Goal: Check status: Check status

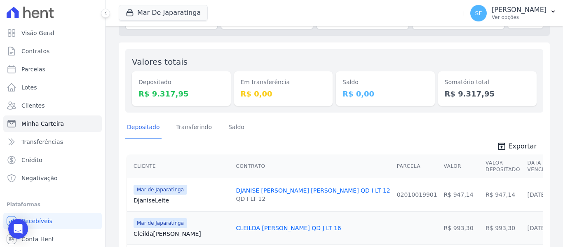
scroll to position [70, 0]
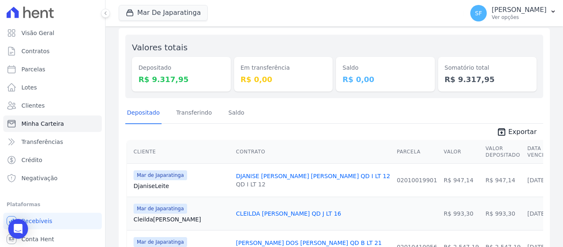
drag, startPoint x: 426, startPoint y: 211, endPoint x: 406, endPoint y: 214, distance: 20.3
click at [482, 214] on td "R$ 993,30" at bounding box center [503, 213] width 42 height 33
click at [524, 222] on td "[DATE]" at bounding box center [545, 213] width 42 height 33
drag, startPoint x: 426, startPoint y: 214, endPoint x: 406, endPoint y: 214, distance: 20.2
click at [482, 214] on td "R$ 993,30" at bounding box center [503, 213] width 42 height 33
